Goal: Register for event/course

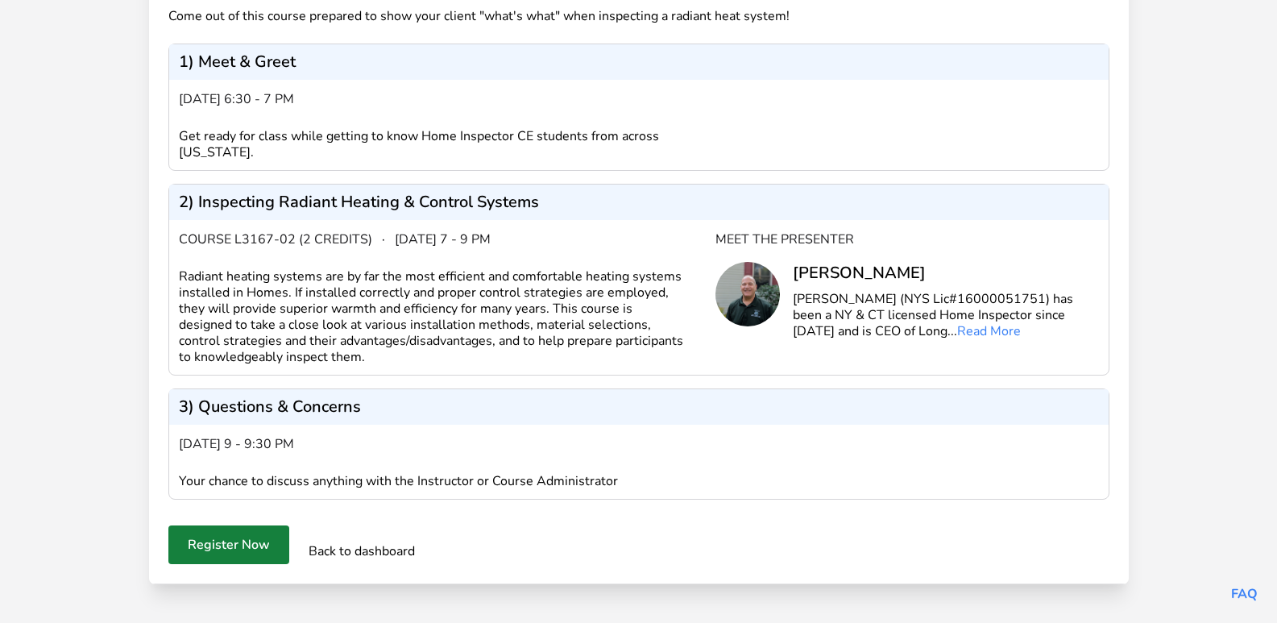
scroll to position [545, 0]
click at [168, 525] on button "Register Now" at bounding box center [228, 544] width 121 height 39
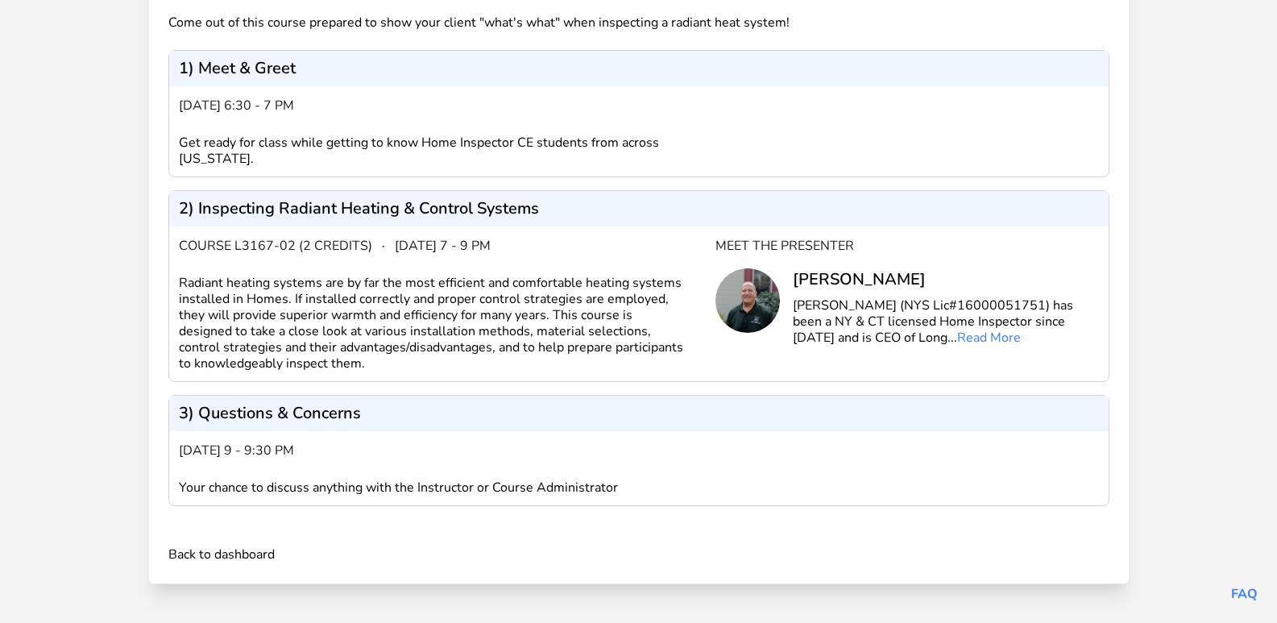
scroll to position [520, 0]
click at [185, 545] on link "Back to dashboard" at bounding box center [221, 554] width 106 height 19
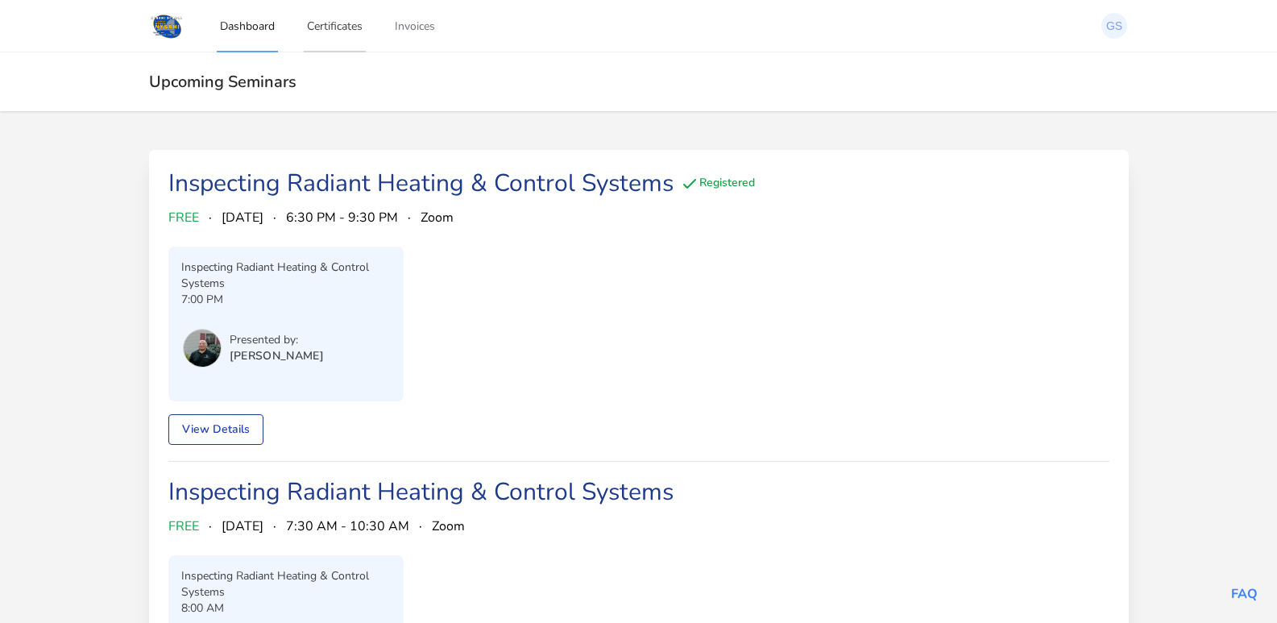
click at [304, 27] on link "Certificates" at bounding box center [335, 25] width 62 height 53
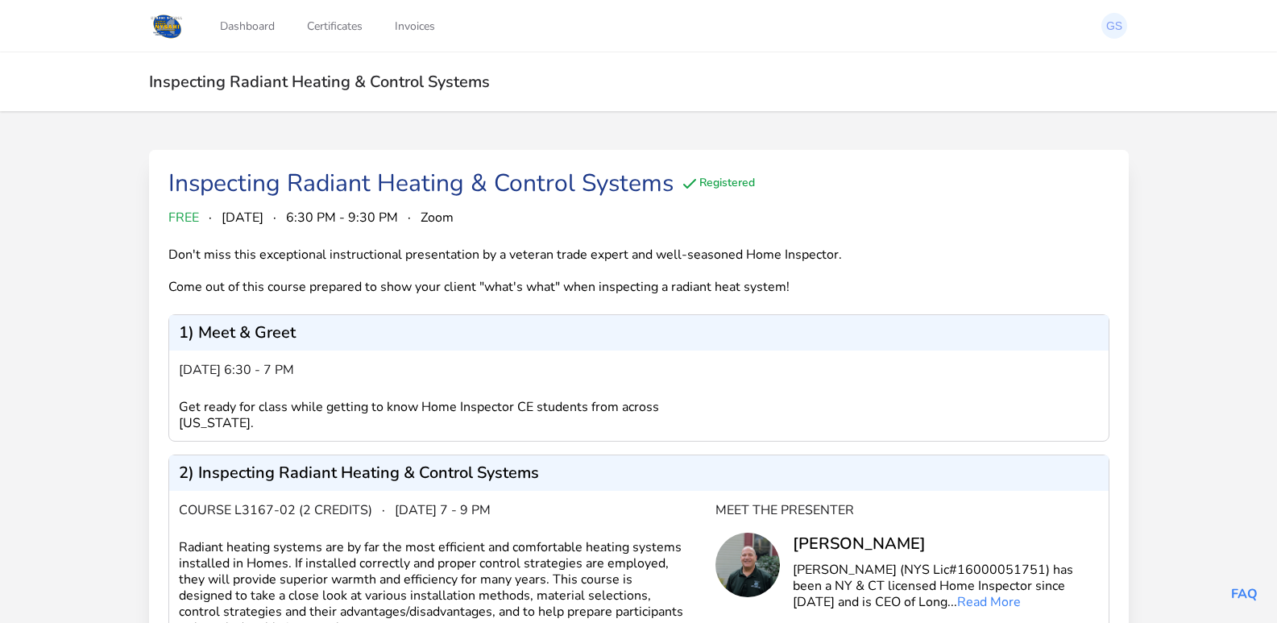
scroll to position [484, 0]
